Goal: Information Seeking & Learning: Learn about a topic

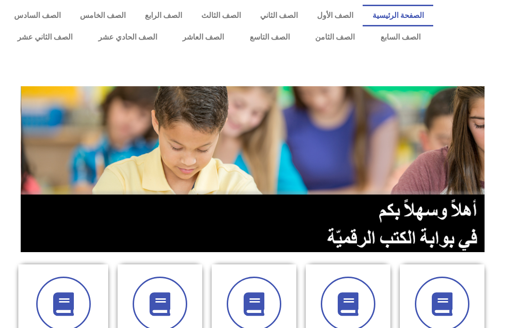
click at [276, 32] on link "الصف التاسع" at bounding box center [270, 37] width 66 height 22
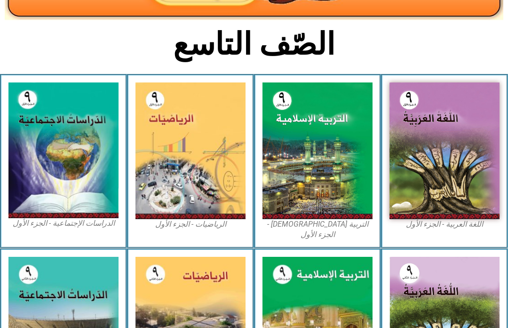
scroll to position [194, 0]
click at [347, 177] on img at bounding box center [318, 150] width 110 height 137
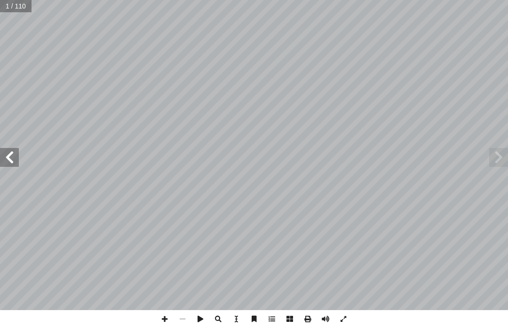
click at [497, 153] on span at bounding box center [499, 157] width 19 height 19
click at [503, 157] on span at bounding box center [499, 157] width 19 height 19
click at [15, 156] on span at bounding box center [9, 157] width 19 height 19
click at [9, 158] on span at bounding box center [9, 157] width 19 height 19
click at [5, 158] on span at bounding box center [9, 157] width 19 height 19
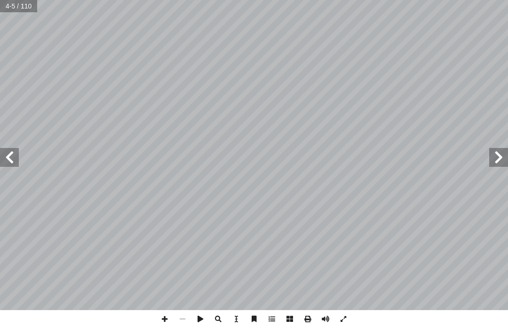
click at [17, 157] on span at bounding box center [9, 157] width 19 height 19
click at [7, 166] on span at bounding box center [9, 157] width 19 height 19
click at [15, 158] on span at bounding box center [9, 157] width 19 height 19
click at [18, 157] on span at bounding box center [9, 157] width 19 height 19
click at [18, 154] on span at bounding box center [9, 157] width 19 height 19
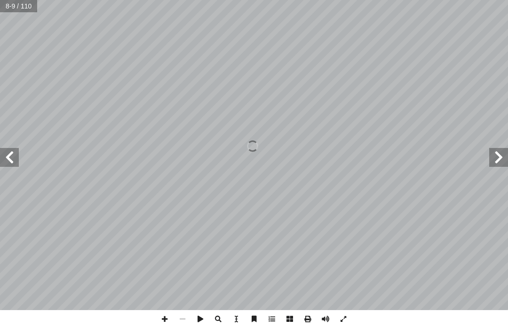
click at [9, 158] on span at bounding box center [9, 157] width 19 height 19
click at [0, 155] on span at bounding box center [9, 157] width 19 height 19
click at [5, 154] on span at bounding box center [9, 157] width 19 height 19
click at [2, 154] on span at bounding box center [9, 157] width 19 height 19
click at [0, 156] on span at bounding box center [9, 157] width 19 height 19
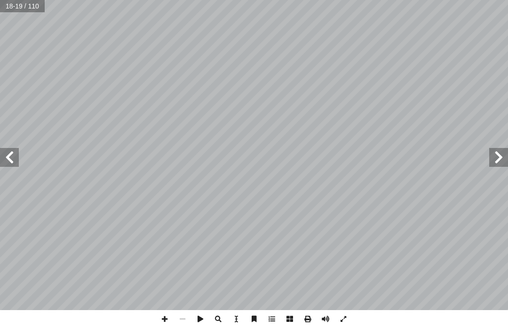
click at [5, 157] on span at bounding box center [9, 157] width 19 height 19
click at [7, 152] on span at bounding box center [9, 157] width 19 height 19
click at [0, 155] on span at bounding box center [9, 157] width 19 height 19
click at [2, 155] on span at bounding box center [9, 157] width 19 height 19
click at [0, 151] on span at bounding box center [9, 157] width 19 height 19
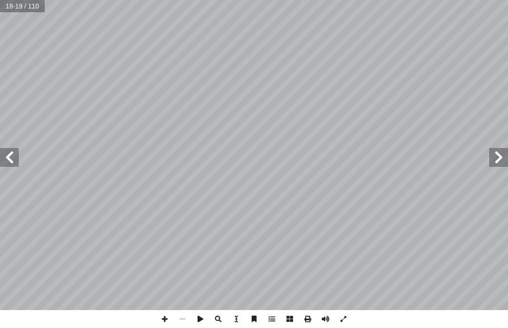
click at [7, 152] on span at bounding box center [9, 157] width 19 height 19
click at [7, 158] on span at bounding box center [9, 157] width 19 height 19
click at [492, 157] on span at bounding box center [499, 157] width 19 height 19
click at [491, 159] on span at bounding box center [499, 157] width 19 height 19
click at [497, 160] on span at bounding box center [499, 157] width 19 height 19
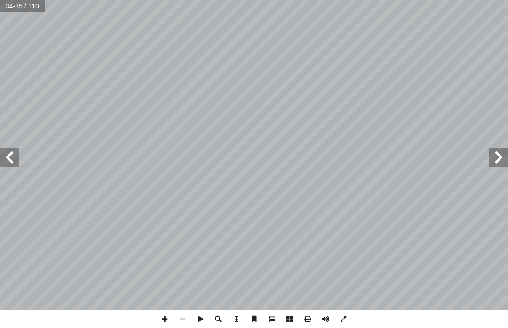
click at [502, 158] on span at bounding box center [499, 157] width 19 height 19
click at [503, 159] on span at bounding box center [499, 157] width 19 height 19
click at [8, 160] on span at bounding box center [9, 157] width 19 height 19
click at [4, 155] on span at bounding box center [9, 157] width 19 height 19
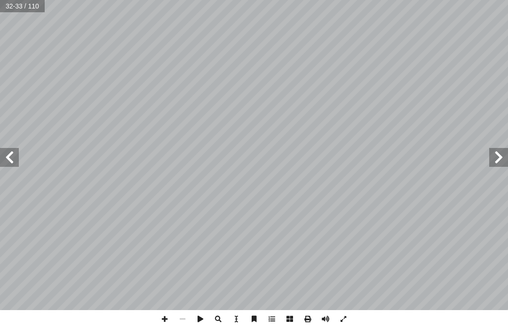
click at [505, 152] on span at bounding box center [499, 157] width 19 height 19
click at [499, 158] on span at bounding box center [499, 157] width 19 height 19
